Goal: Task Accomplishment & Management: Manage account settings

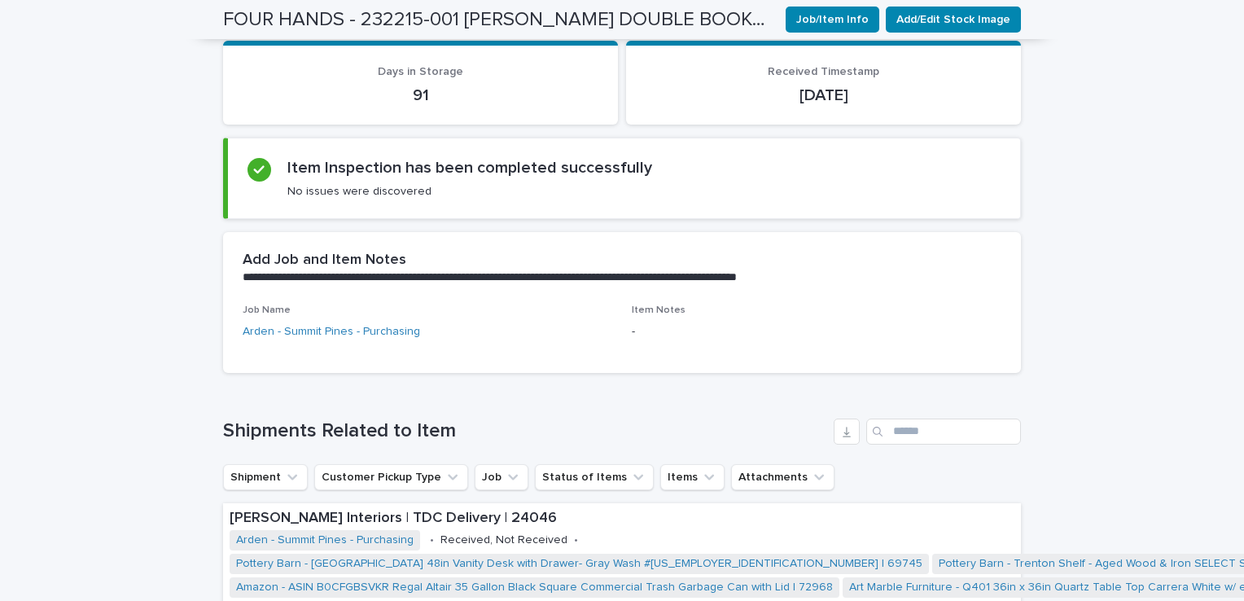
scroll to position [652, 0]
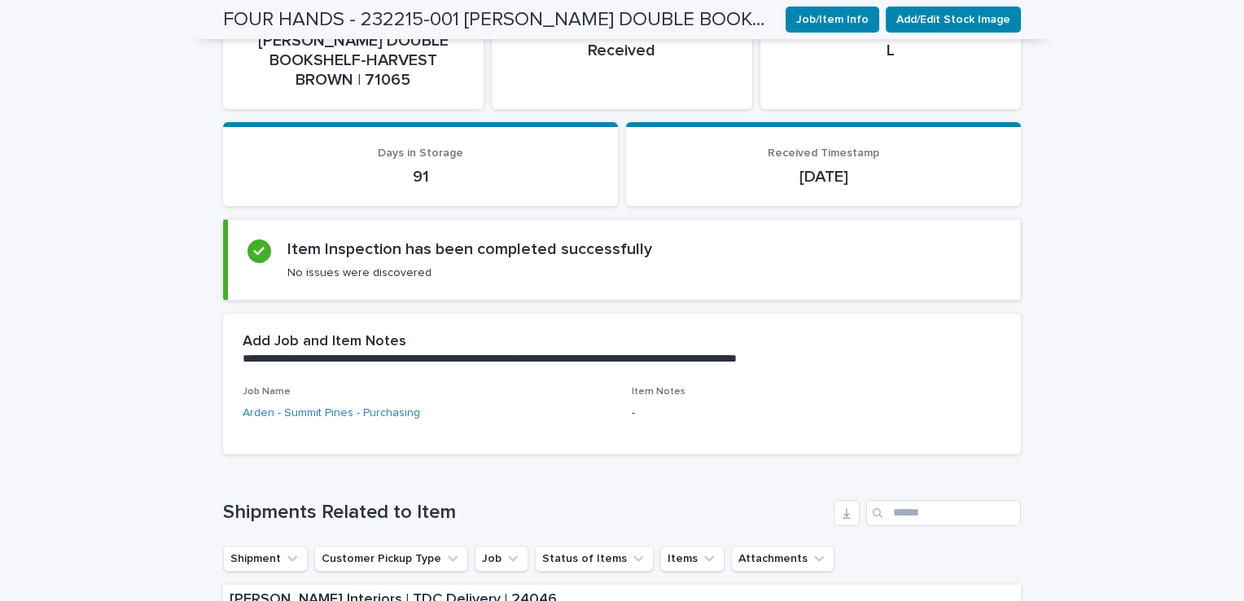
scroll to position [0, 0]
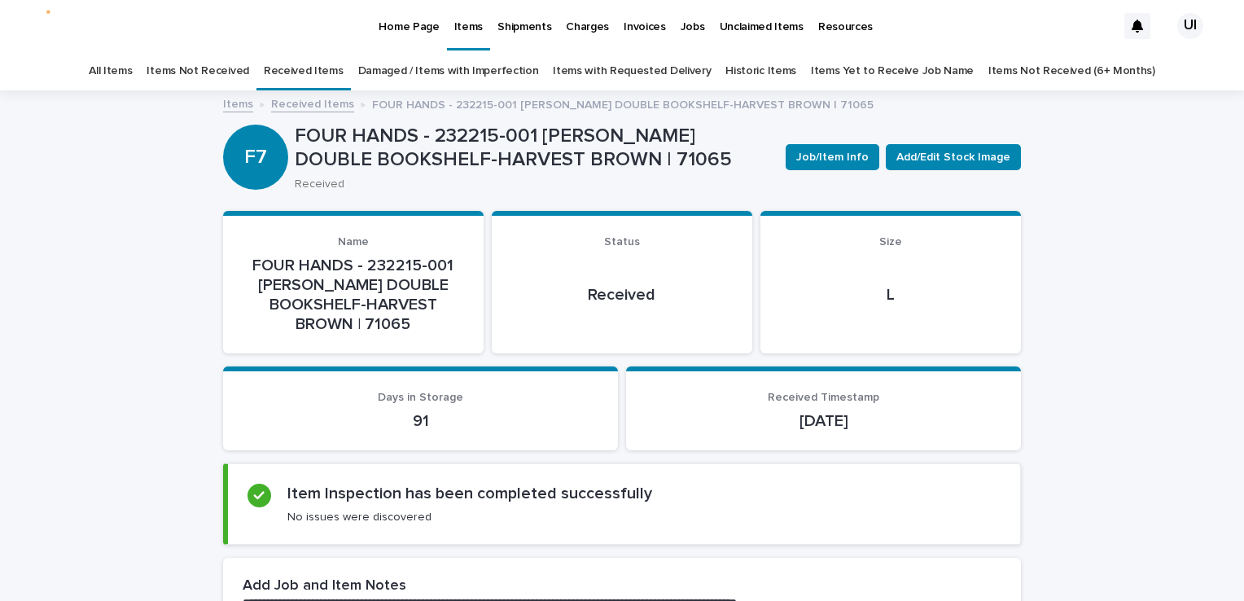
click at [423, 24] on p "Home Page" at bounding box center [409, 17] width 60 height 34
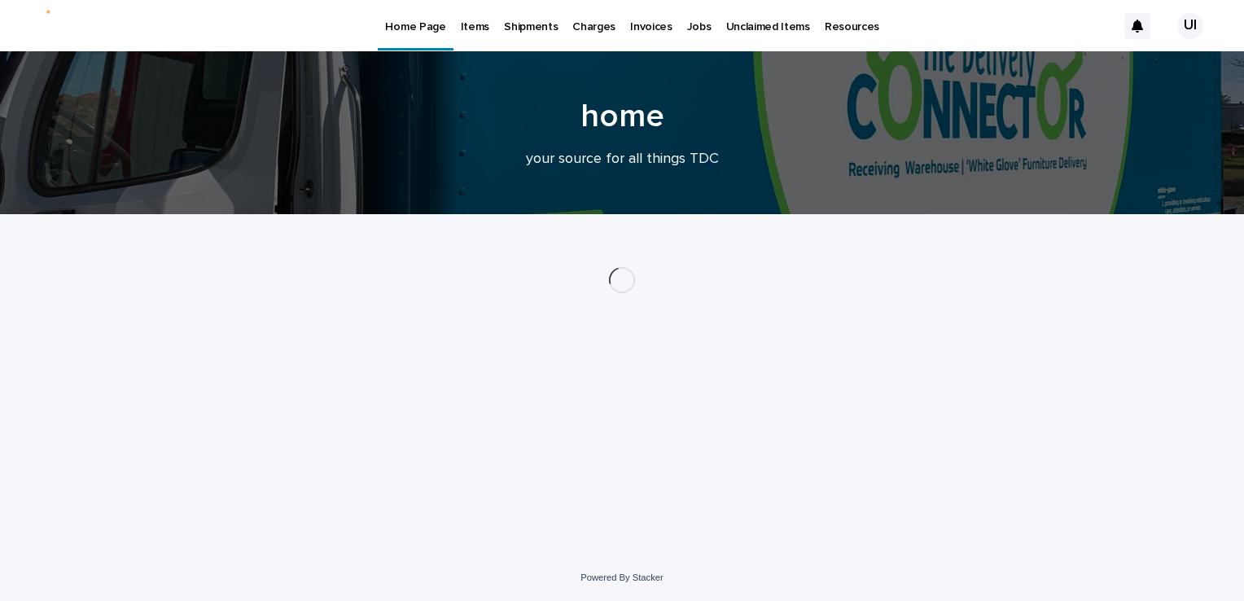
click at [458, 34] on link "Items" at bounding box center [475, 25] width 43 height 50
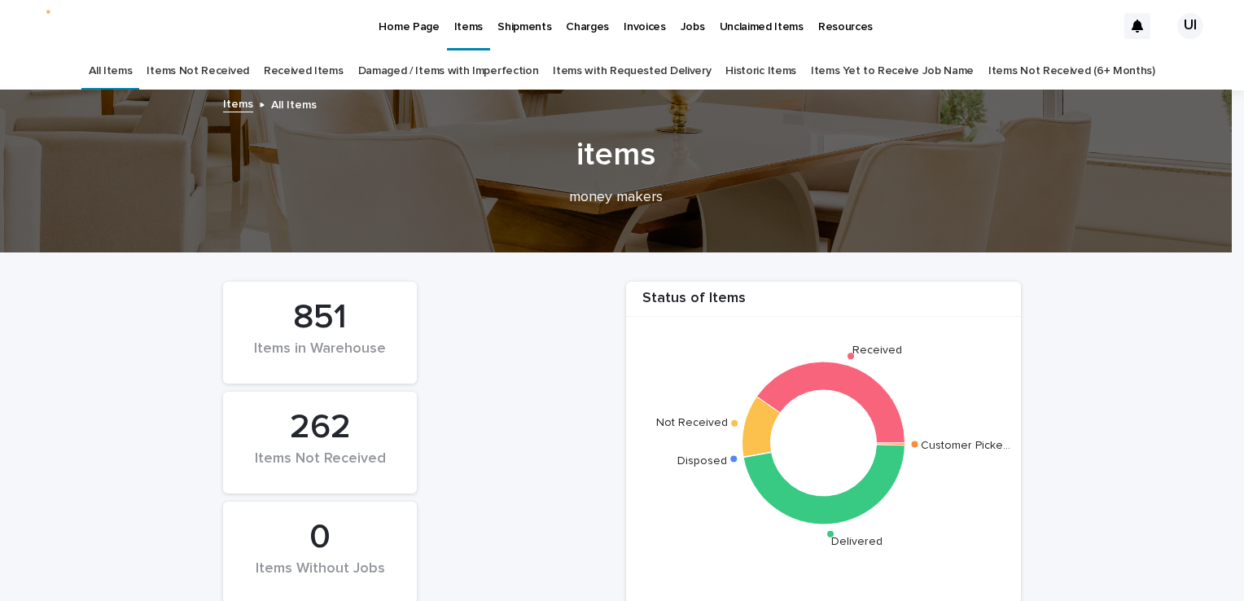
click at [296, 75] on link "Received Items" at bounding box center [304, 71] width 80 height 38
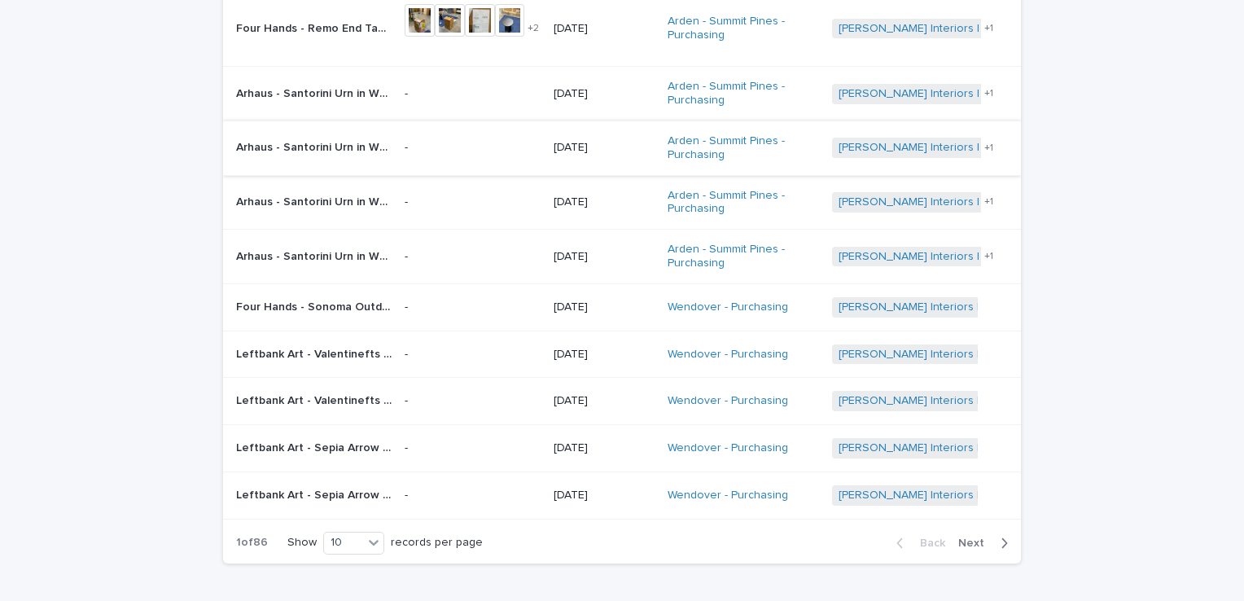
scroll to position [244, 0]
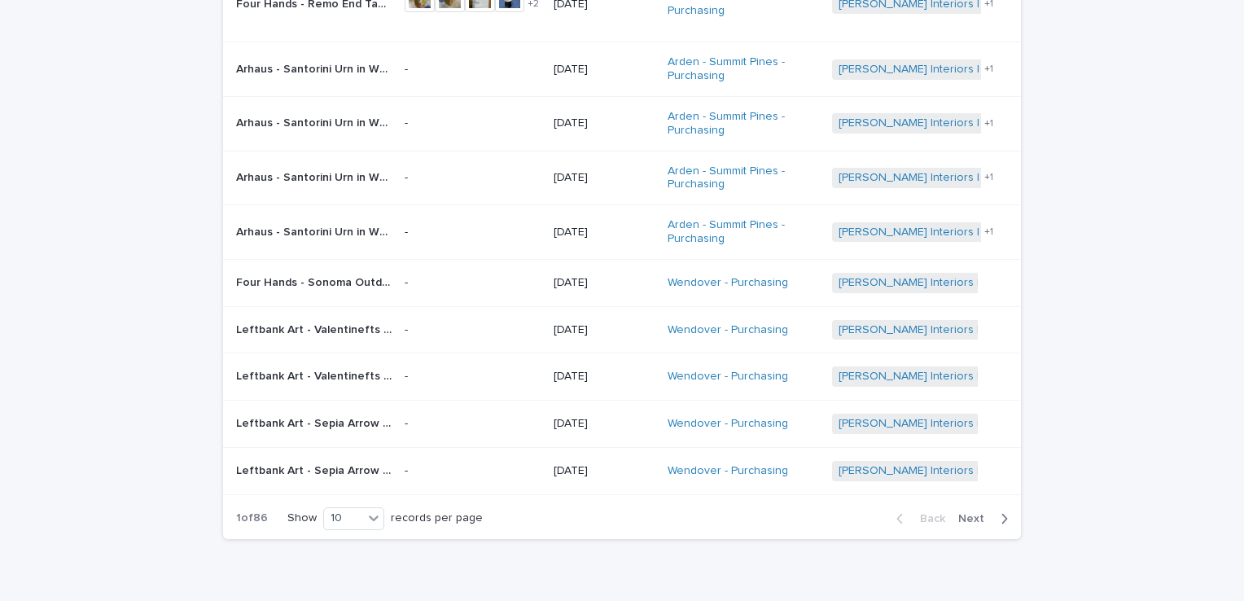
click at [971, 513] on span "Next" at bounding box center [977, 518] width 36 height 11
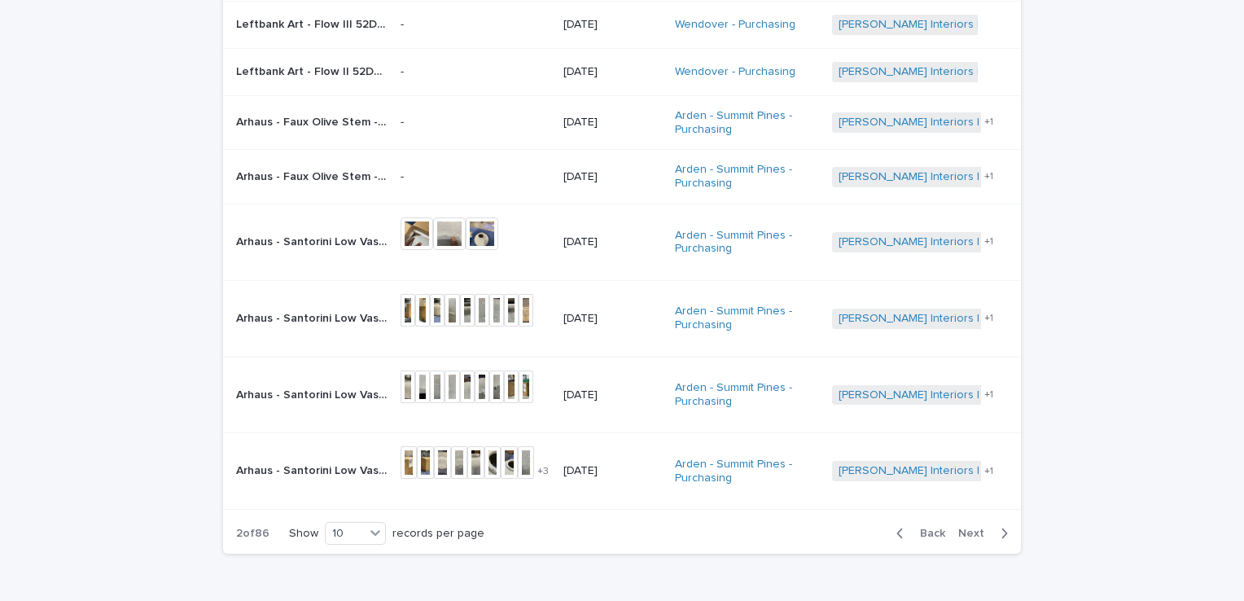
scroll to position [313, 0]
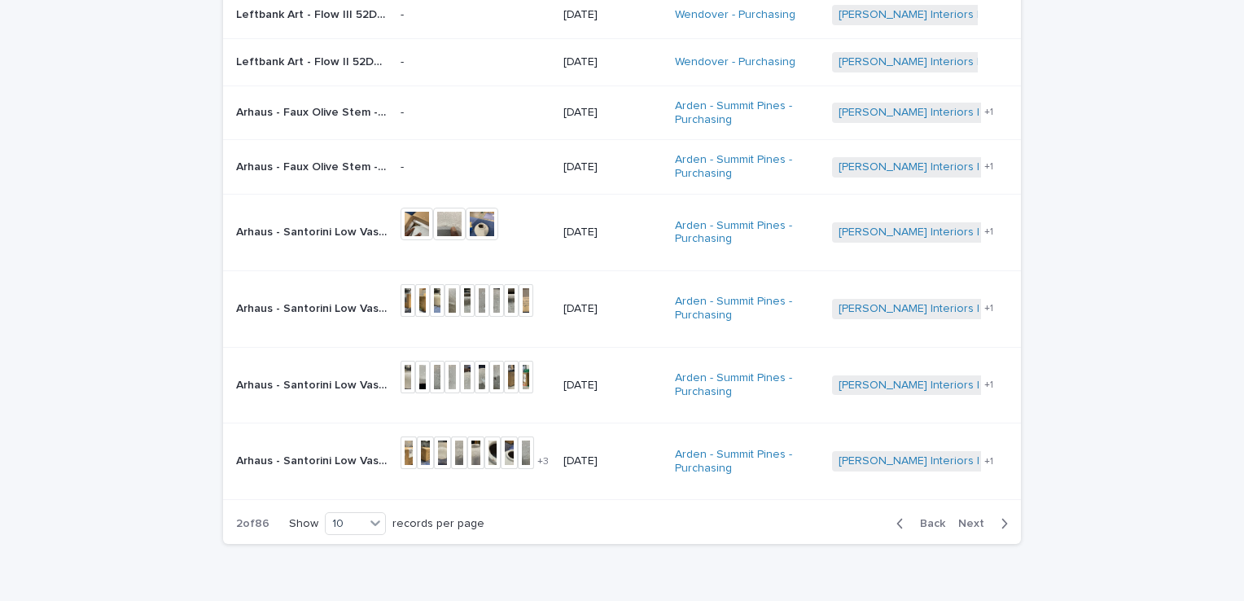
click at [964, 524] on span "Next" at bounding box center [977, 523] width 36 height 11
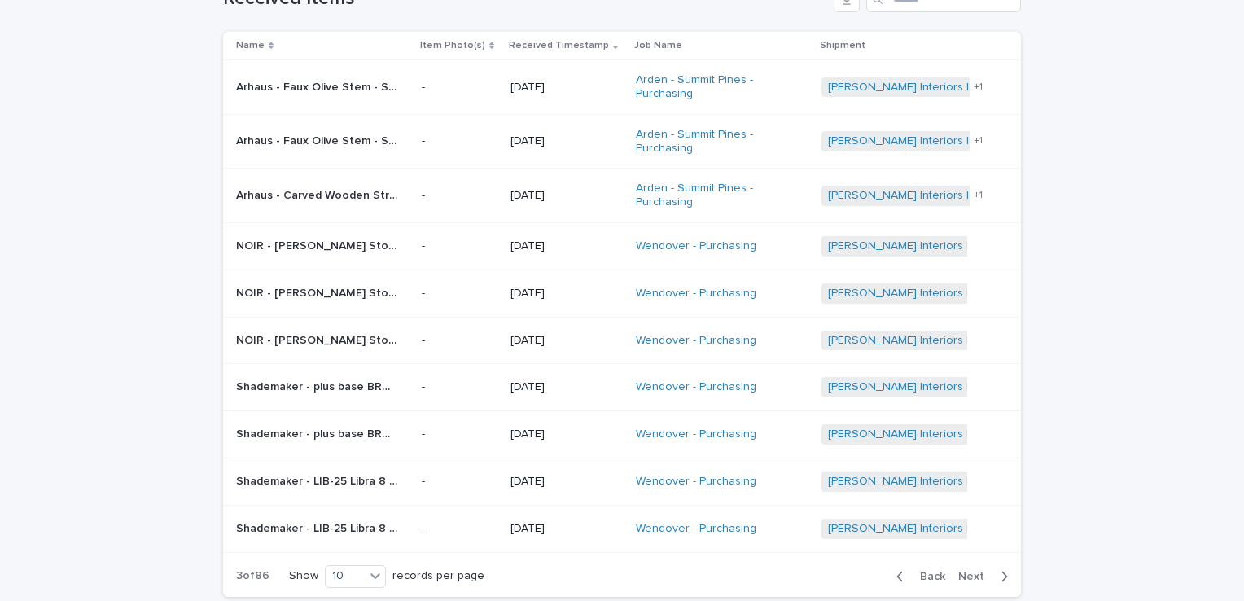
scroll to position [272, 0]
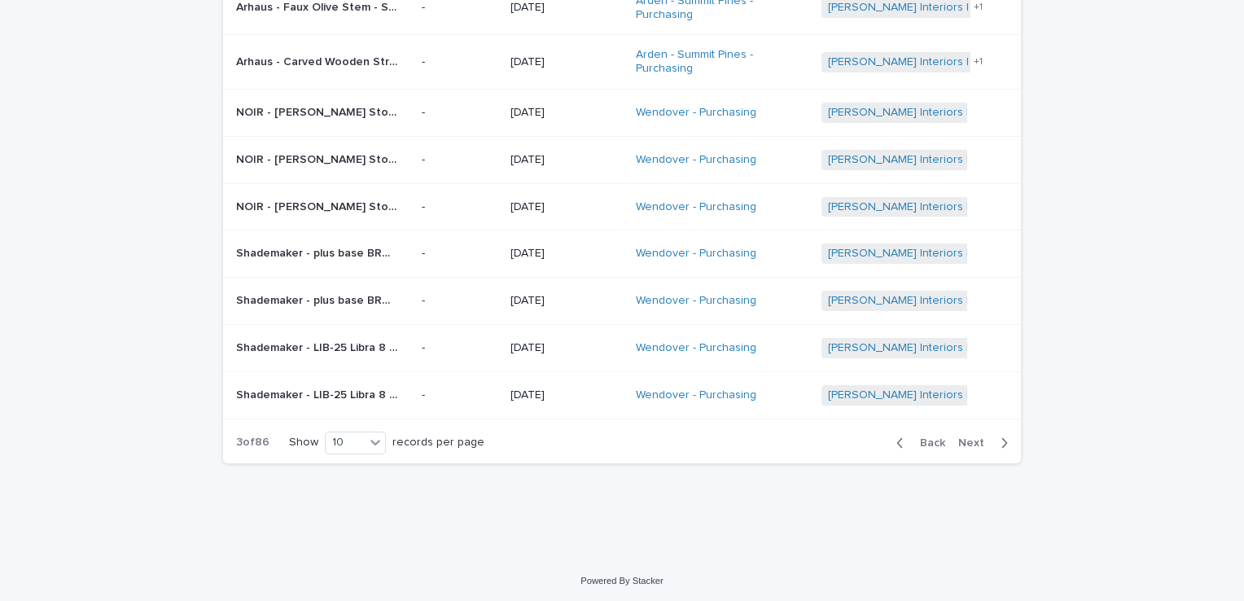
click at [937, 438] on span "Back" at bounding box center [927, 442] width 35 height 11
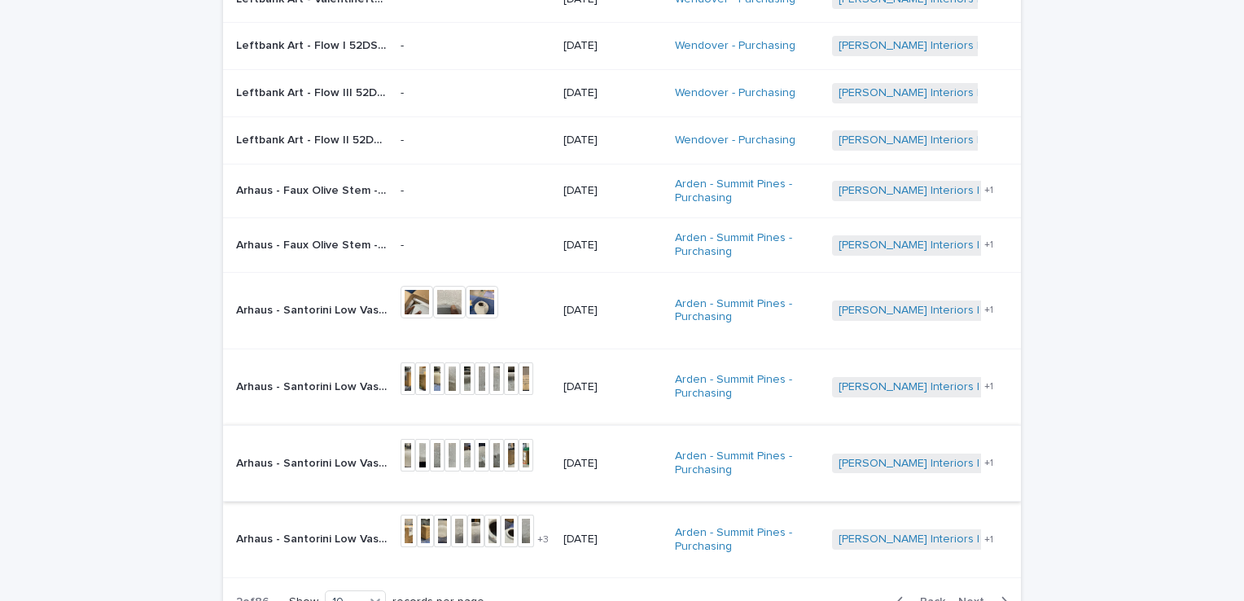
scroll to position [332, 0]
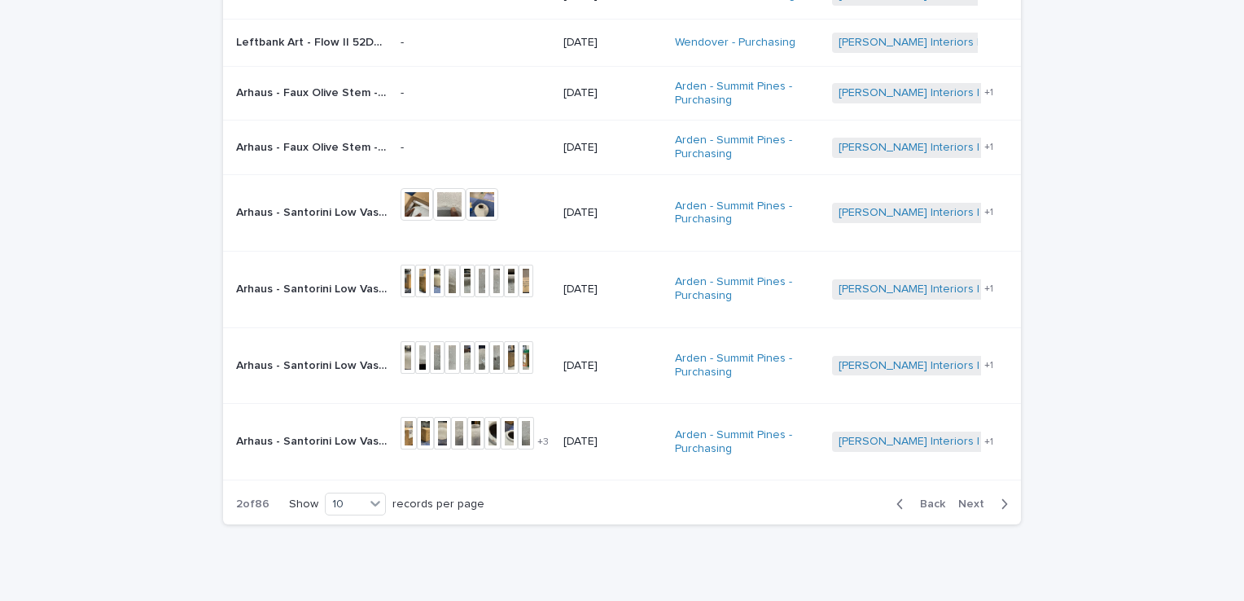
click at [937, 498] on span "Back" at bounding box center [927, 503] width 35 height 11
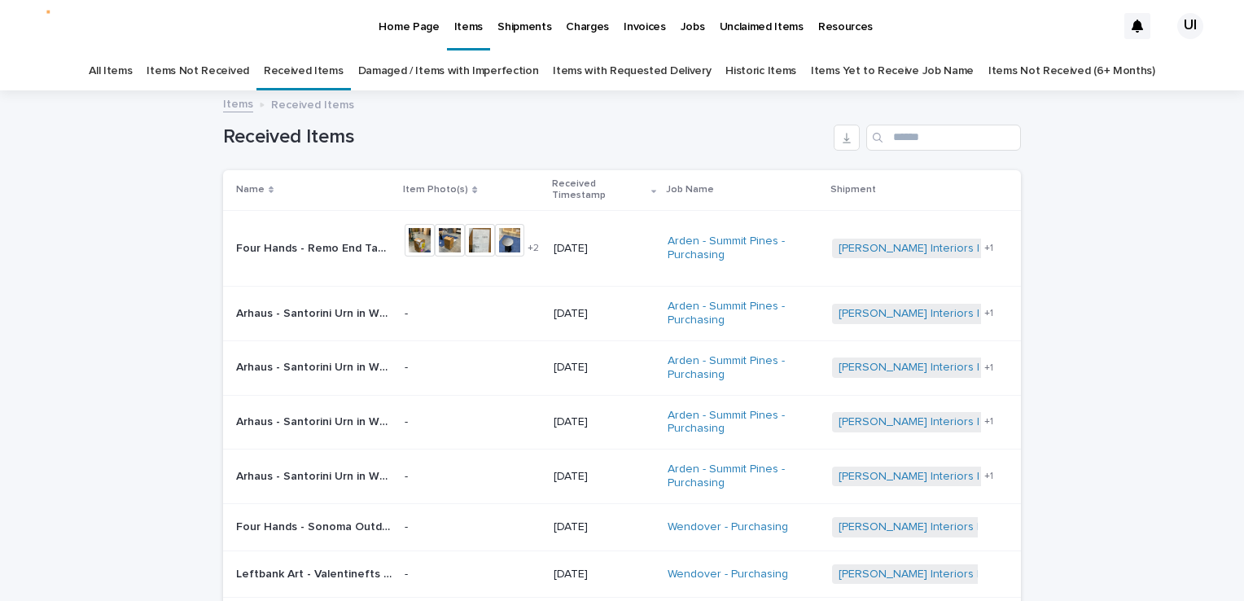
click at [218, 67] on link "Items Not Received" at bounding box center [198, 71] width 102 height 38
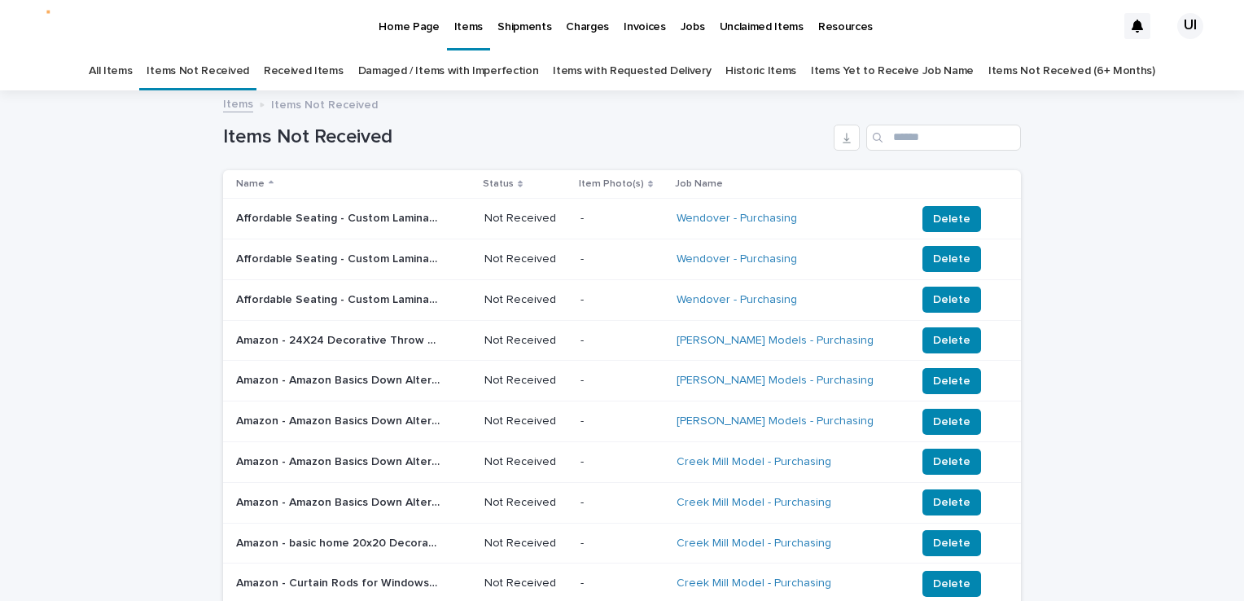
click at [326, 64] on link "Received Items" at bounding box center [304, 71] width 80 height 38
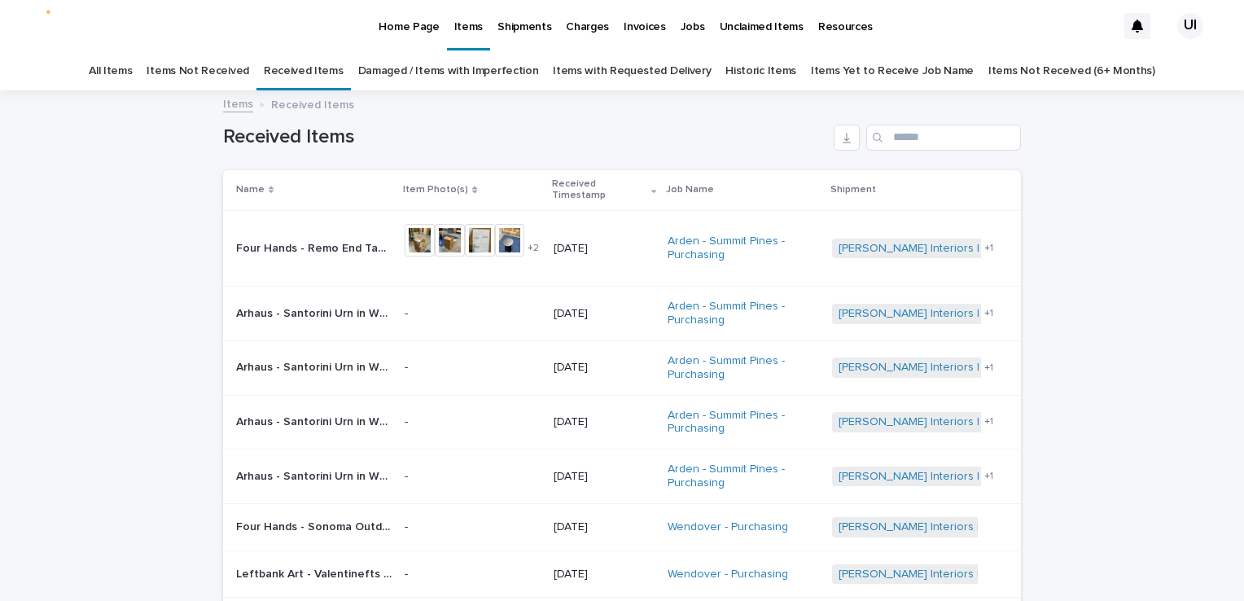
click at [394, 77] on link "Damaged / Items with Imperfection" at bounding box center [448, 71] width 181 height 38
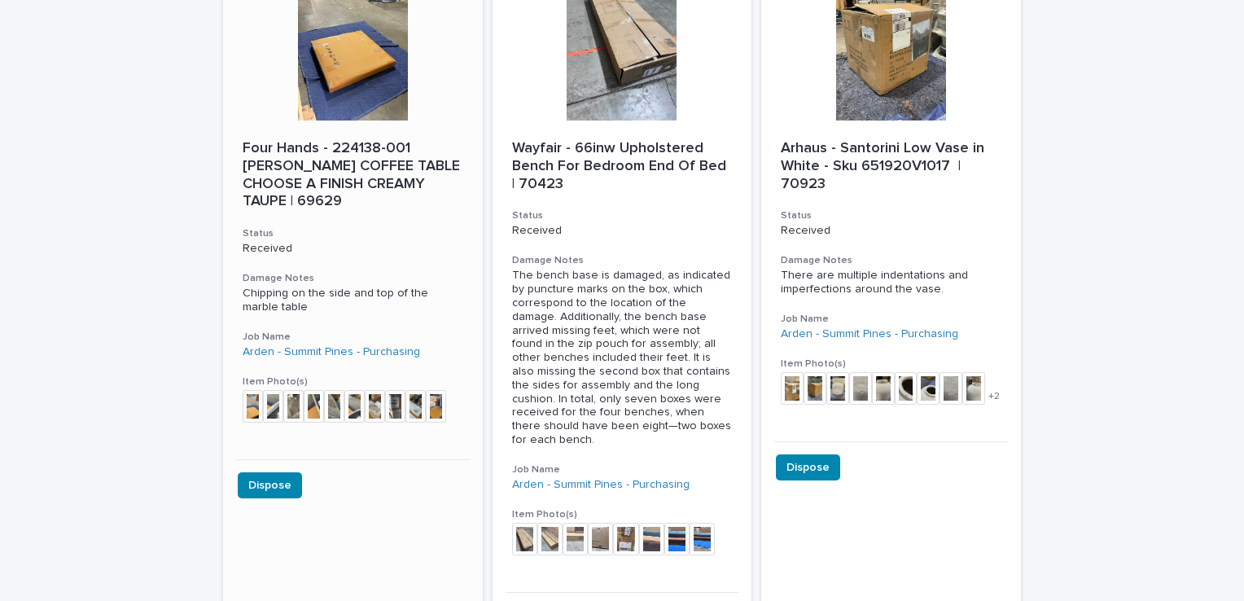
scroll to position [1303, 0]
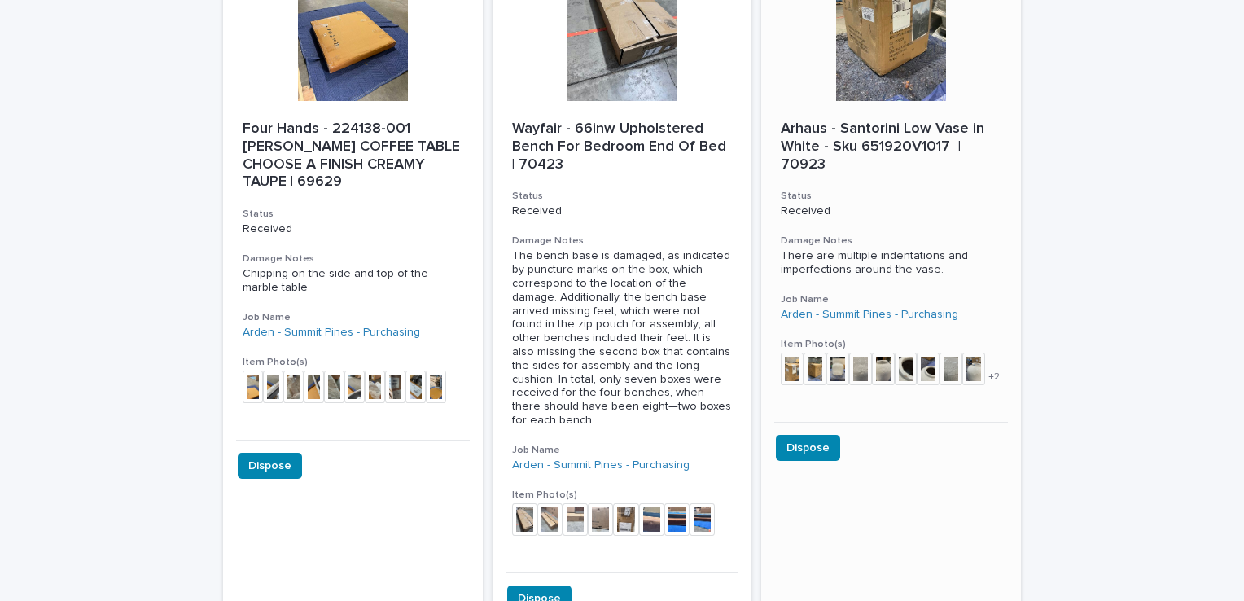
click at [906, 32] on div at bounding box center [891, 27] width 260 height 147
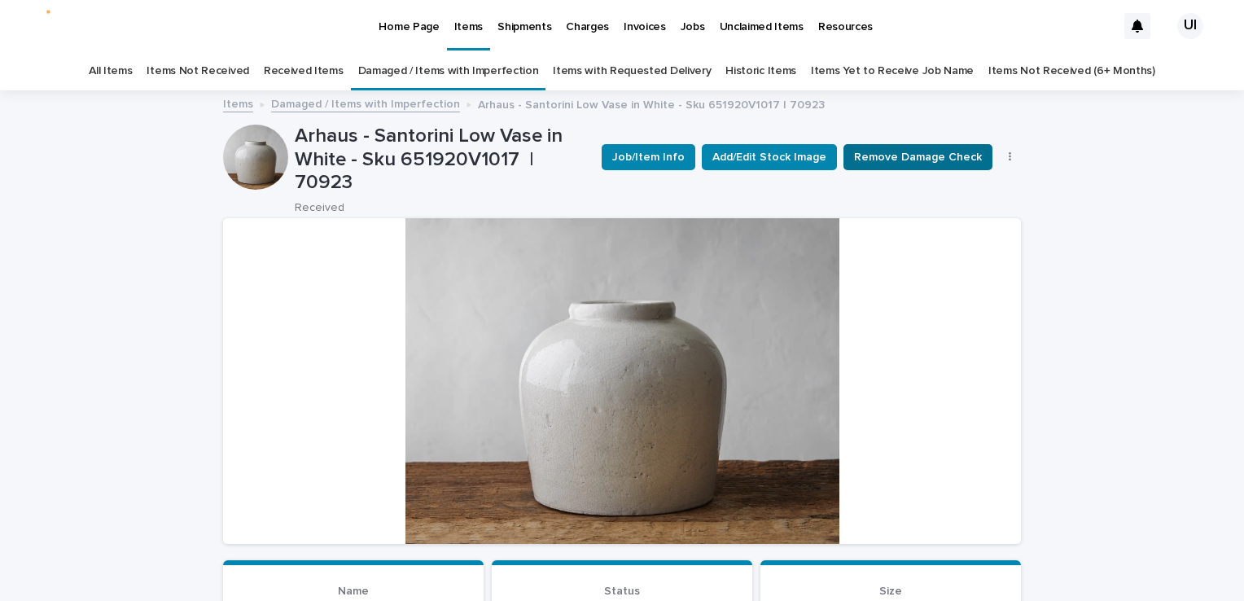
click at [868, 149] on span "Remove Damage Check" at bounding box center [918, 157] width 128 height 16
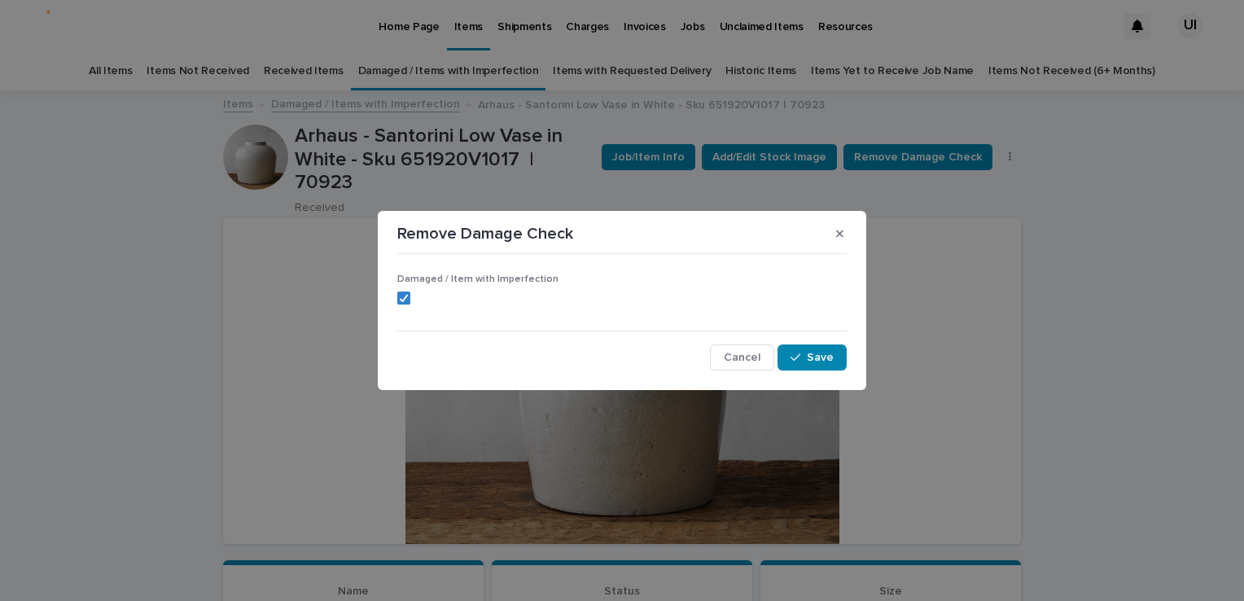
click at [402, 305] on div "Damaged / Item with Imperfection" at bounding box center [622, 296] width 450 height 44
click at [404, 299] on polyline at bounding box center [404, 298] width 7 height 7
click at [834, 350] on button "Save" at bounding box center [812, 357] width 69 height 26
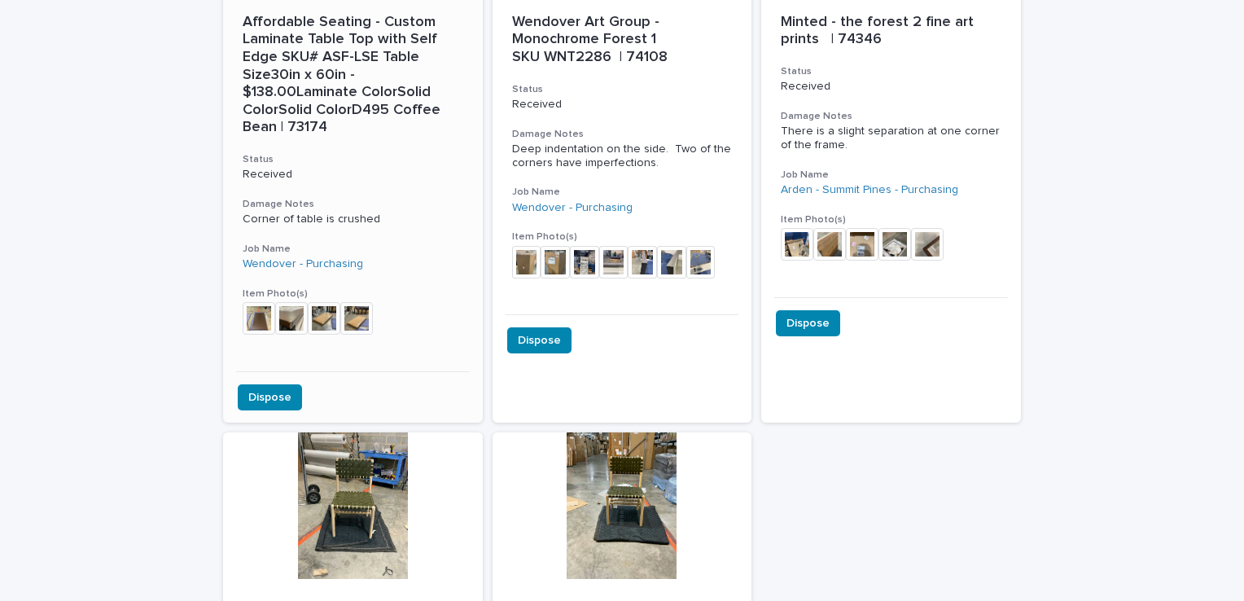
scroll to position [2769, 0]
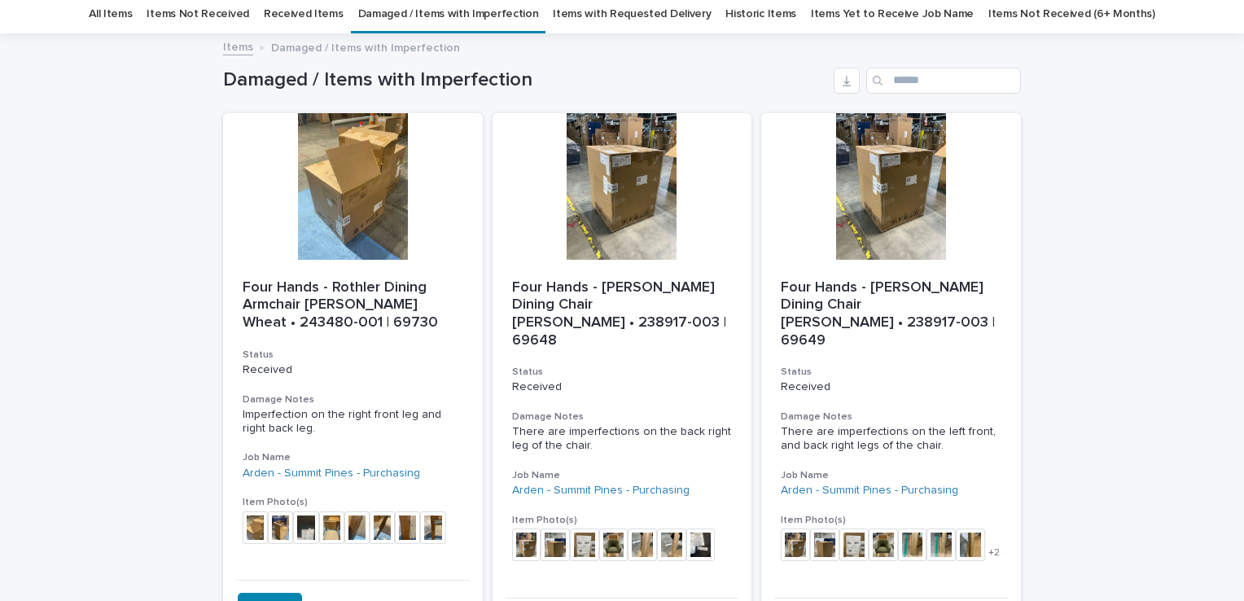
scroll to position [0, 0]
